Goal: Information Seeking & Learning: Learn about a topic

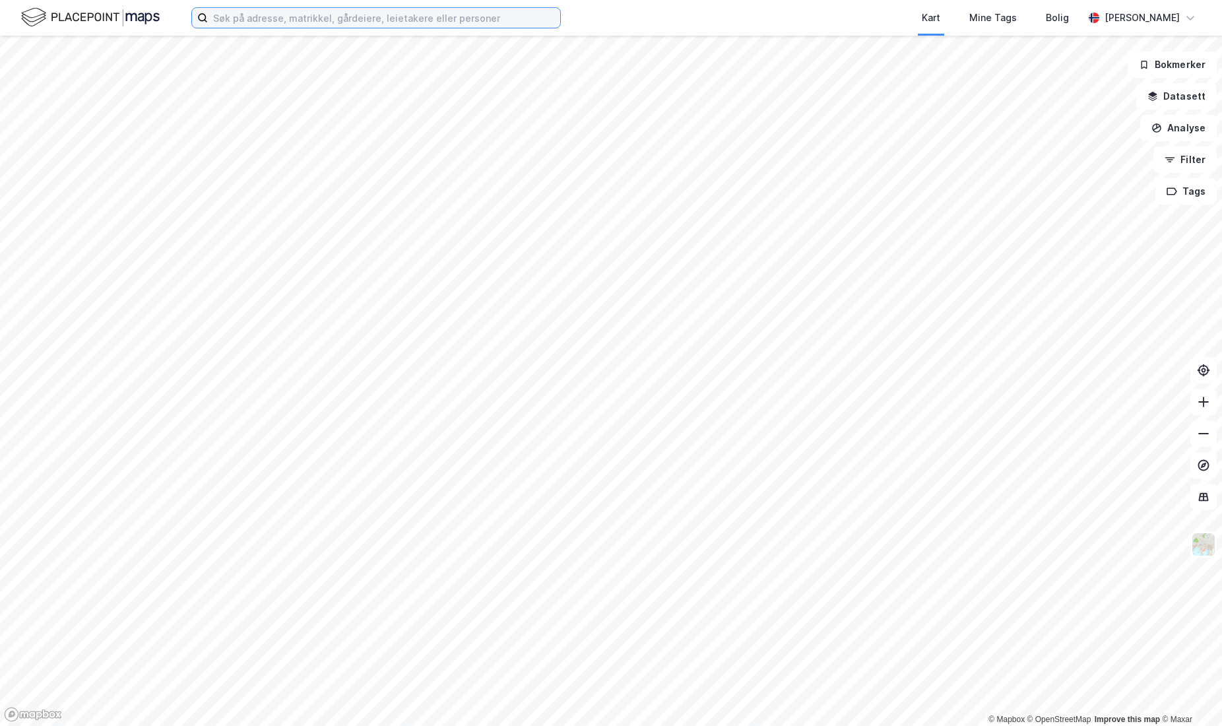
click at [268, 16] on input at bounding box center [384, 18] width 352 height 20
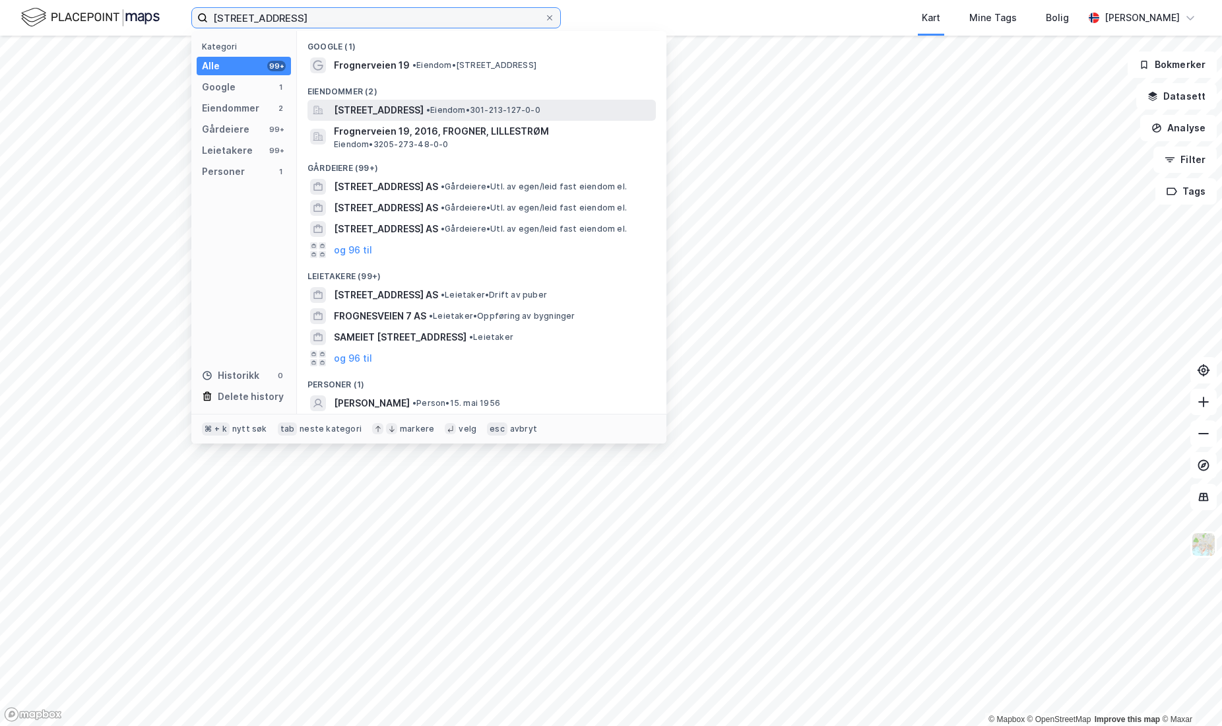
type input "[STREET_ADDRESS]"
click at [506, 115] on span "• Eiendom • 301-213-127-0-0" at bounding box center [483, 110] width 114 height 11
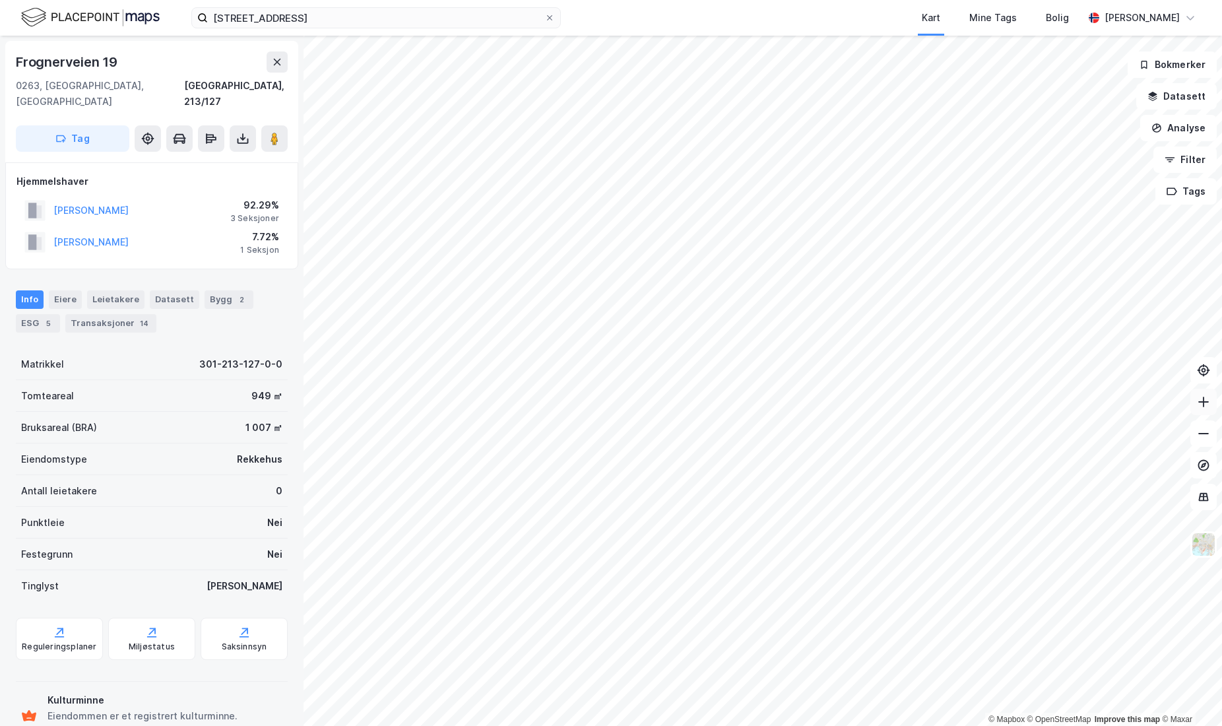
click at [1205, 407] on icon at bounding box center [1203, 401] width 13 height 13
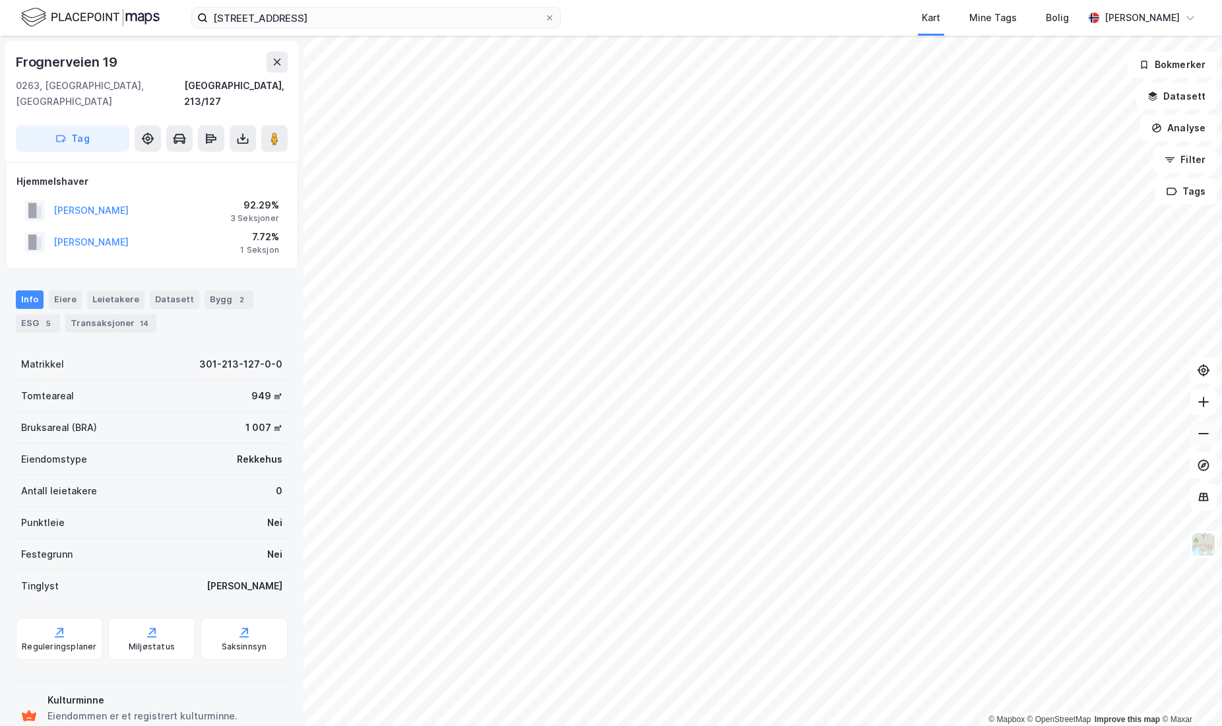
click at [1206, 431] on icon at bounding box center [1203, 433] width 13 height 13
click at [112, 314] on div "Transaksjoner 14" at bounding box center [110, 323] width 91 height 18
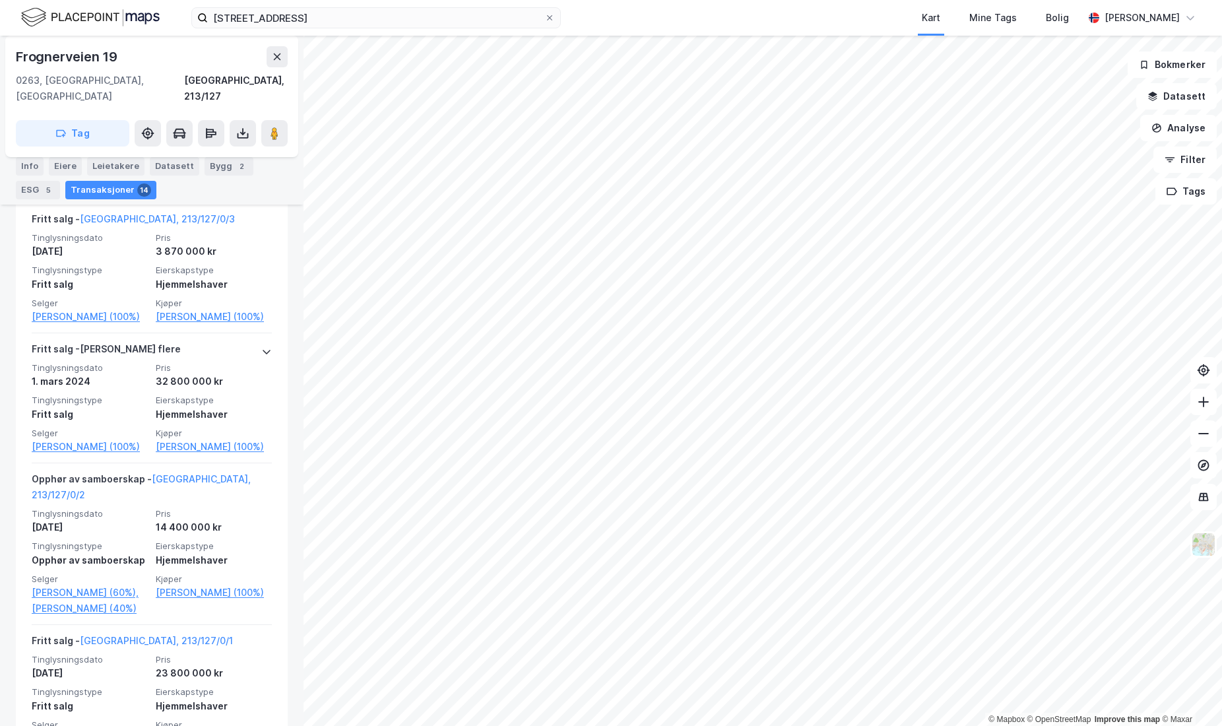
scroll to position [376, 0]
